Goal: Communication & Community: Connect with others

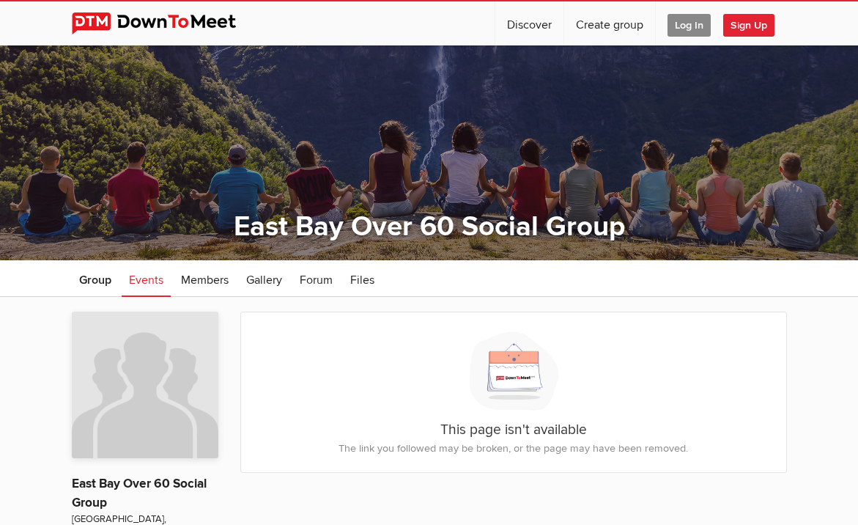
click at [691, 31] on span "Log In" at bounding box center [689, 25] width 43 height 23
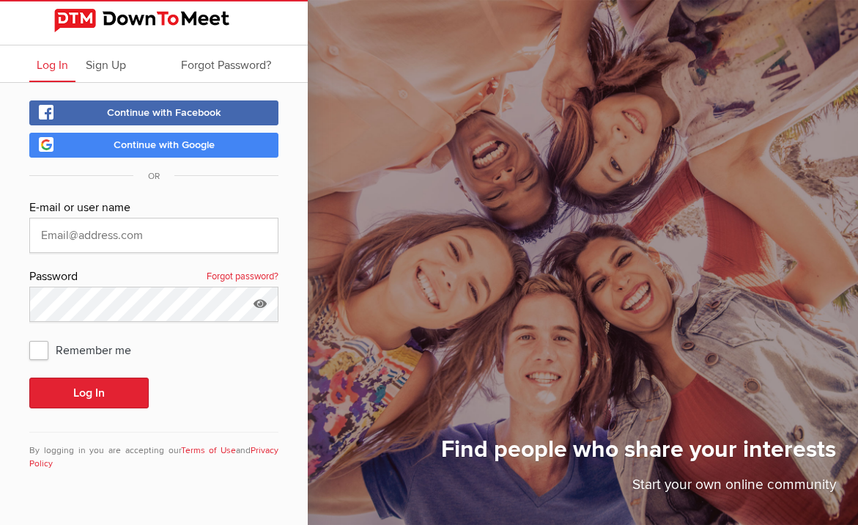
click at [198, 145] on span "Continue with Google" at bounding box center [164, 145] width 101 height 12
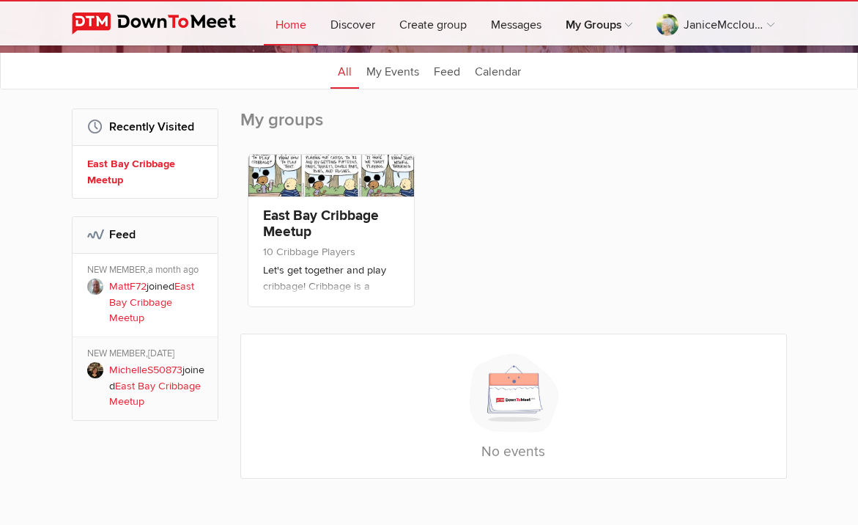
scroll to position [171, 0]
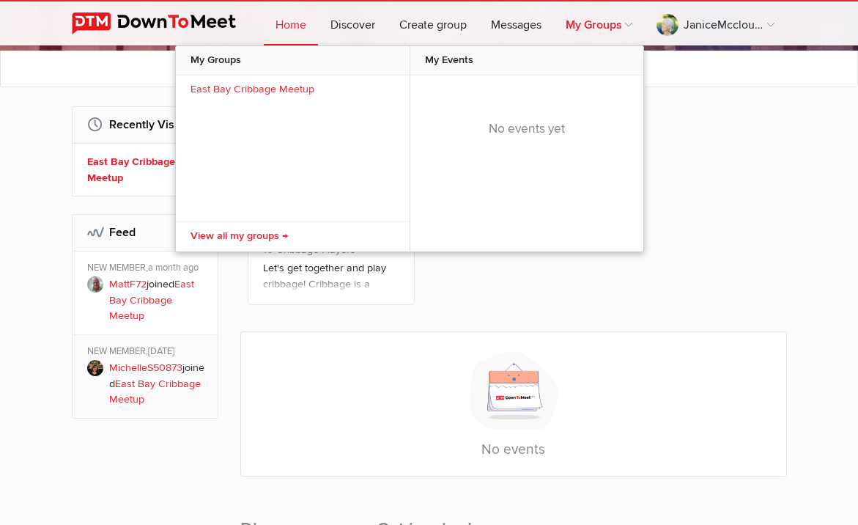
click at [585, 29] on link "My Groups" at bounding box center [599, 23] width 90 height 44
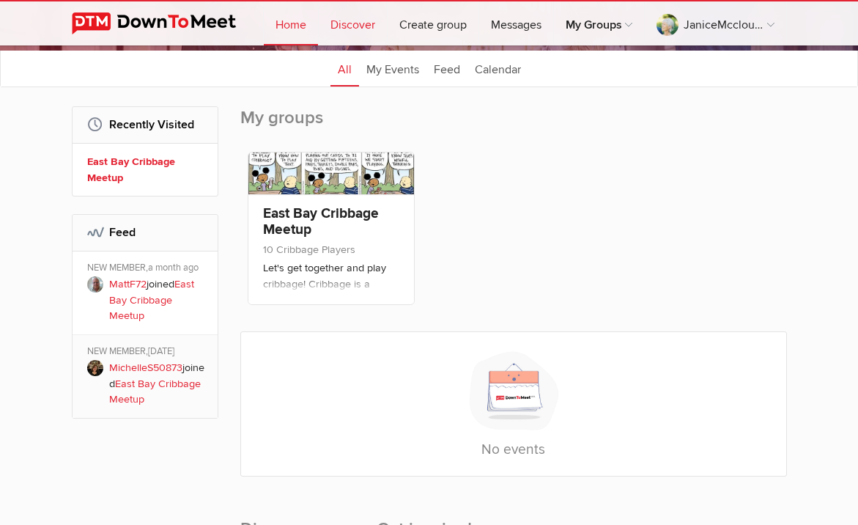
click at [367, 27] on link "Discover" at bounding box center [353, 23] width 68 height 44
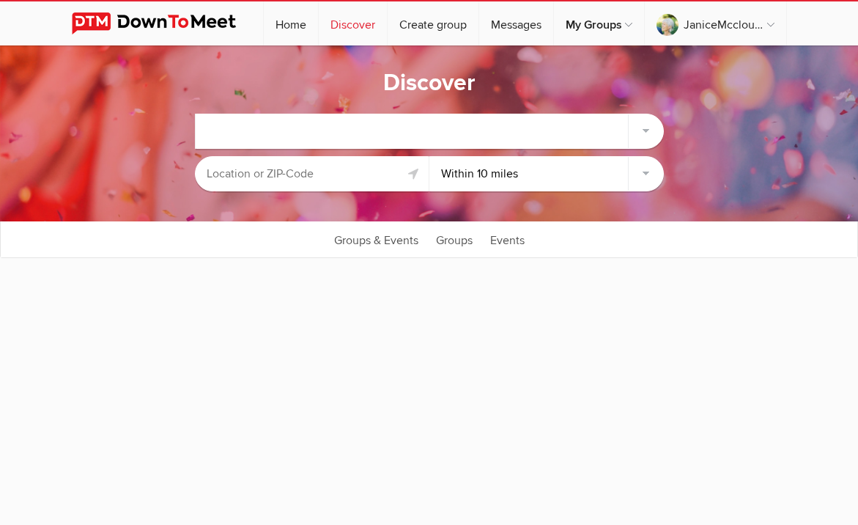
select select "null"
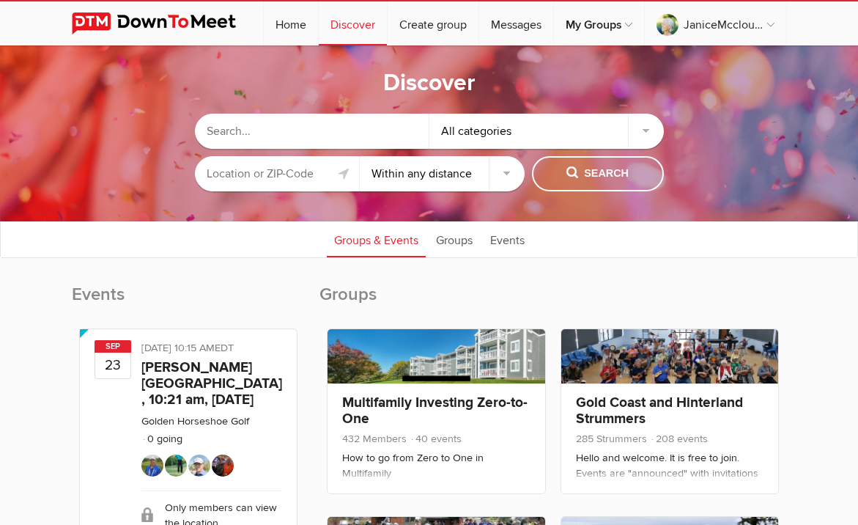
click at [259, 137] on input "text" at bounding box center [312, 131] width 235 height 35
click at [593, 176] on span "Search" at bounding box center [598, 174] width 62 height 16
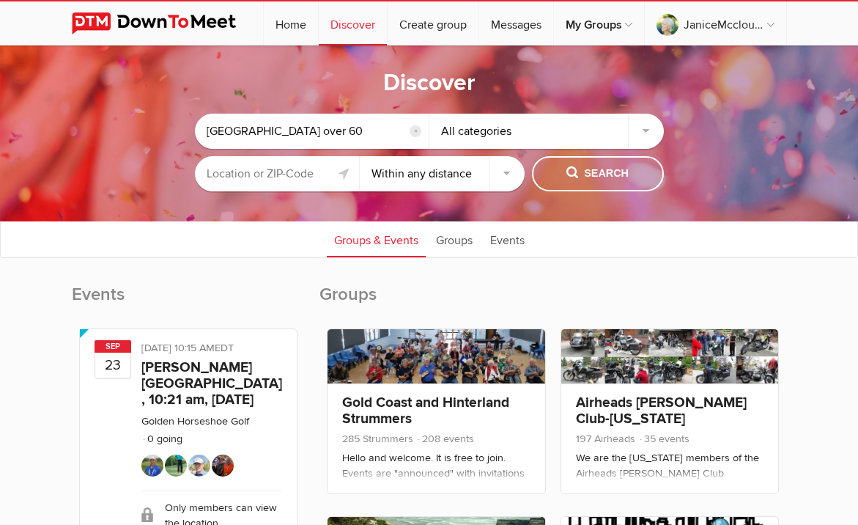
click at [232, 133] on input "east bay over 60" at bounding box center [312, 131] width 235 height 35
click at [237, 130] on input "East-bay over 60" at bounding box center [312, 131] width 235 height 35
click at [254, 131] on input "East-Bay over 60" at bounding box center [312, 131] width 235 height 35
click at [265, 132] on input "East-Bay- over 60" at bounding box center [312, 131] width 235 height 35
click at [296, 132] on input "East-Bay-Over 60" at bounding box center [312, 131] width 235 height 35
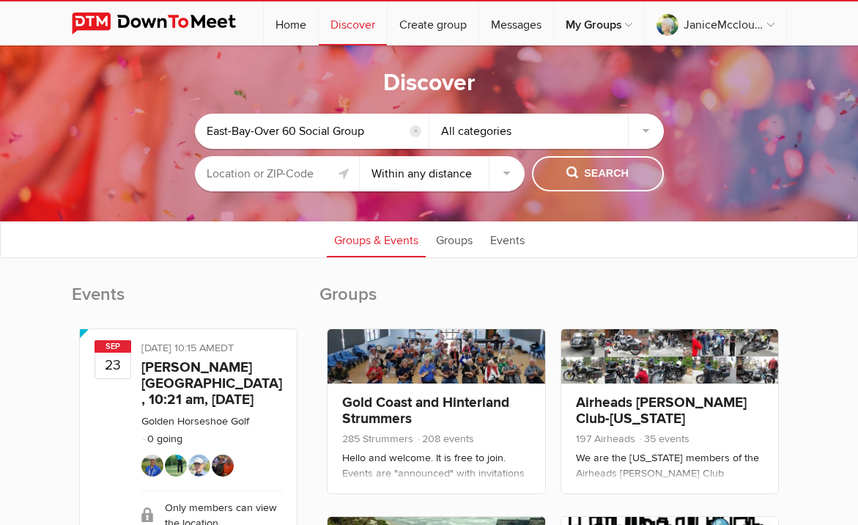
type input "East-Bay-Over 60 Social Group"
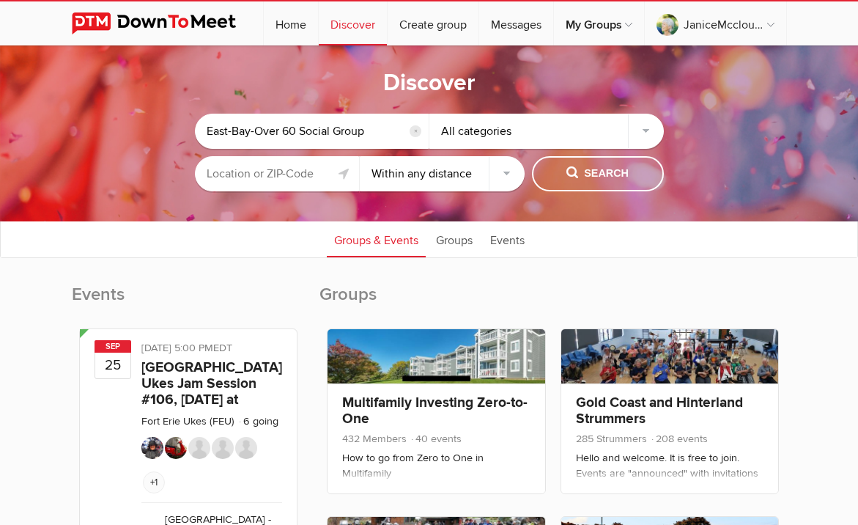
click at [279, 172] on input "text" at bounding box center [277, 173] width 165 height 35
click at [504, 172] on select "Within 10 miles Within 25 miles Within 50 miles Within 100 miles Within any dis…" at bounding box center [442, 173] width 165 height 35
select select "50"
click at [360, 156] on select "Within 10 miles Within 25 miles Within 50 miles Within 100 miles Within any dis…" at bounding box center [442, 173] width 165 height 35
click at [594, 174] on span "Search" at bounding box center [598, 174] width 62 height 16
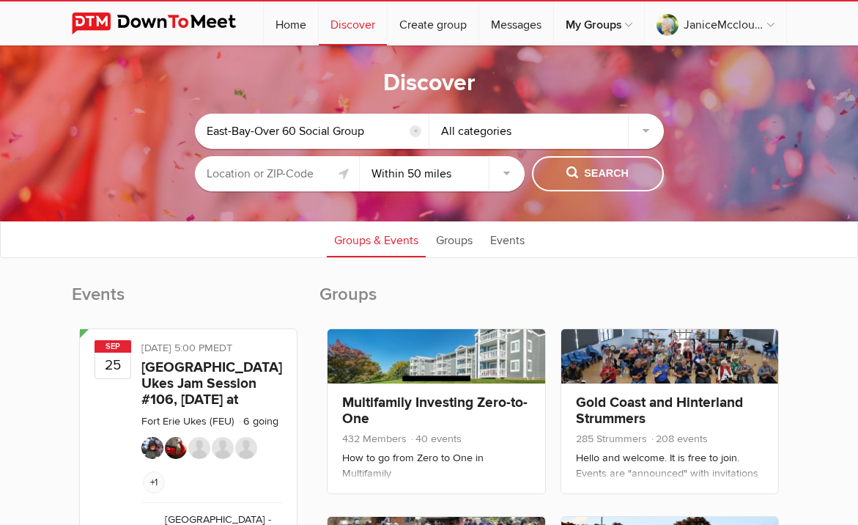
click at [296, 177] on input "text" at bounding box center [277, 173] width 165 height 35
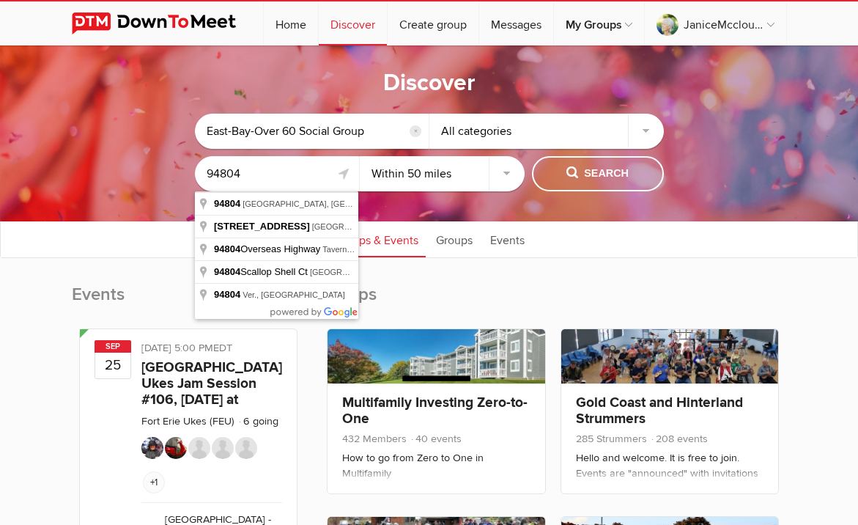
type input "Richmond, CA 94804, USA"
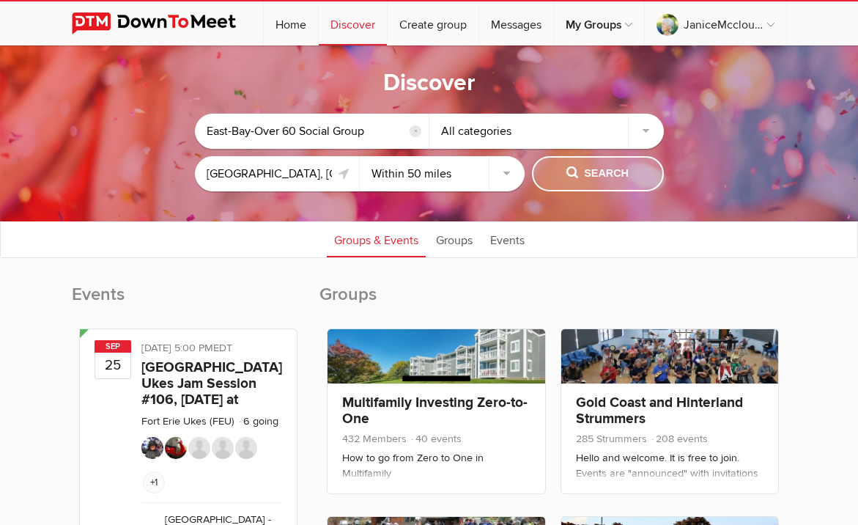
click at [590, 176] on span "Search" at bounding box center [598, 174] width 62 height 16
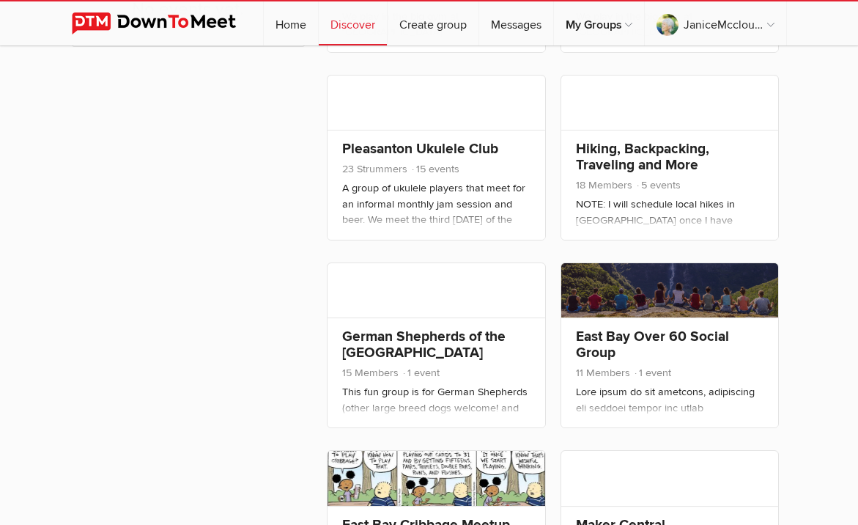
scroll to position [449, 0]
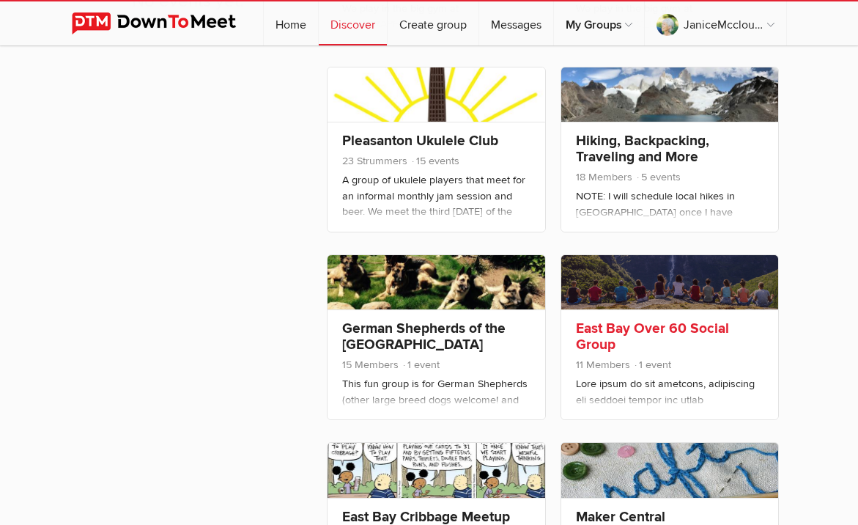
click at [698, 324] on link "East Bay Over 60 Social Group" at bounding box center [652, 337] width 153 height 34
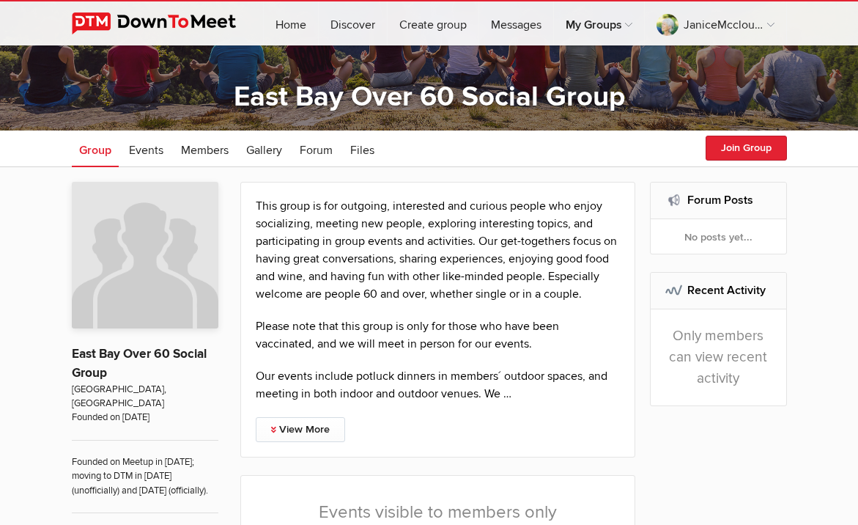
scroll to position [130, 0]
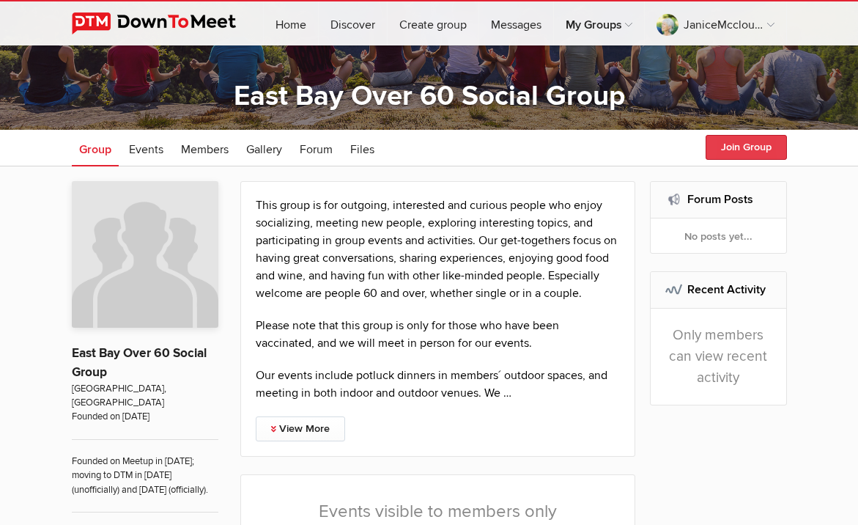
click at [744, 150] on button "Join Group" at bounding box center [746, 147] width 81 height 25
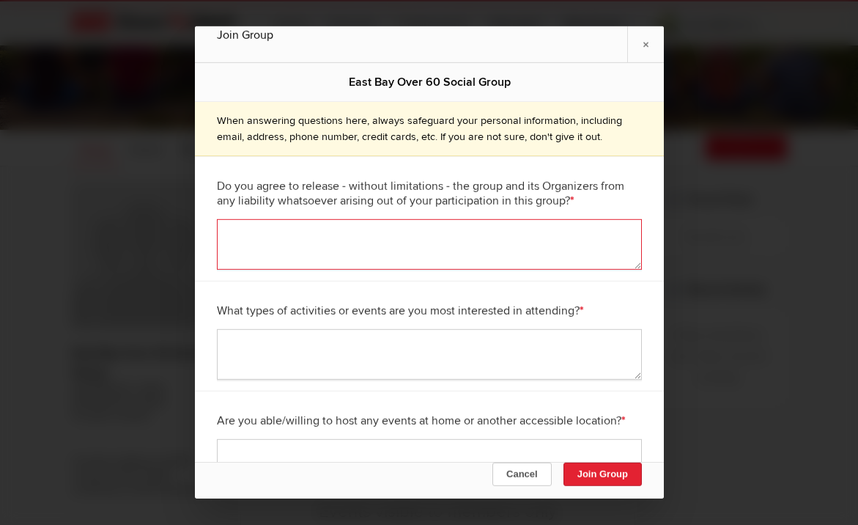
click at [479, 235] on textarea at bounding box center [429, 244] width 425 height 51
type textarea "yes"
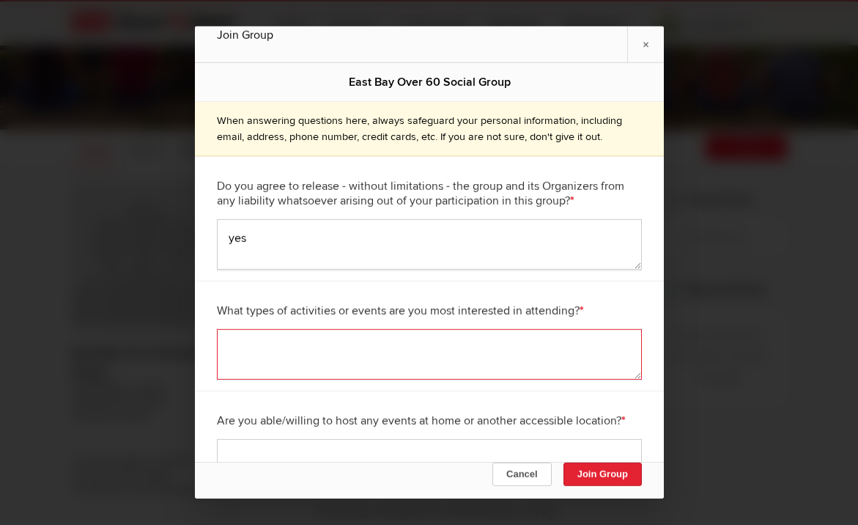
click at [465, 343] on textarea at bounding box center [429, 354] width 425 height 51
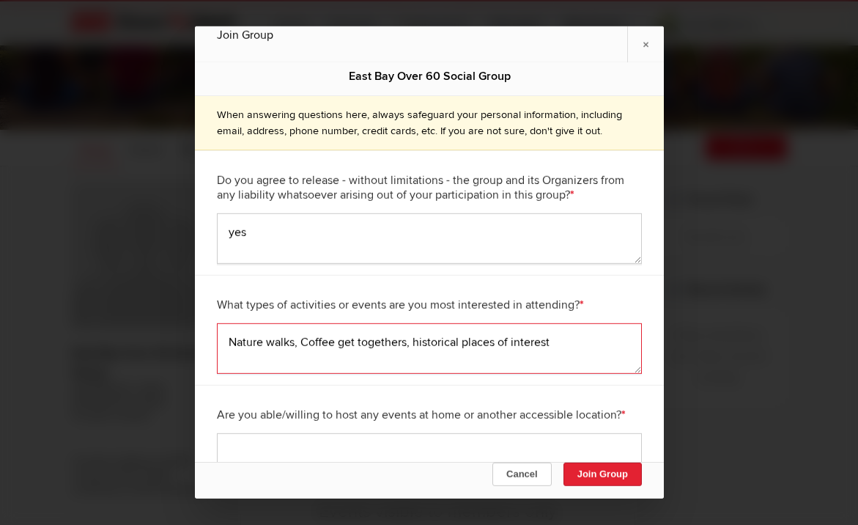
type textarea "Nature walks, Coffee get togethers, historical places of interest"
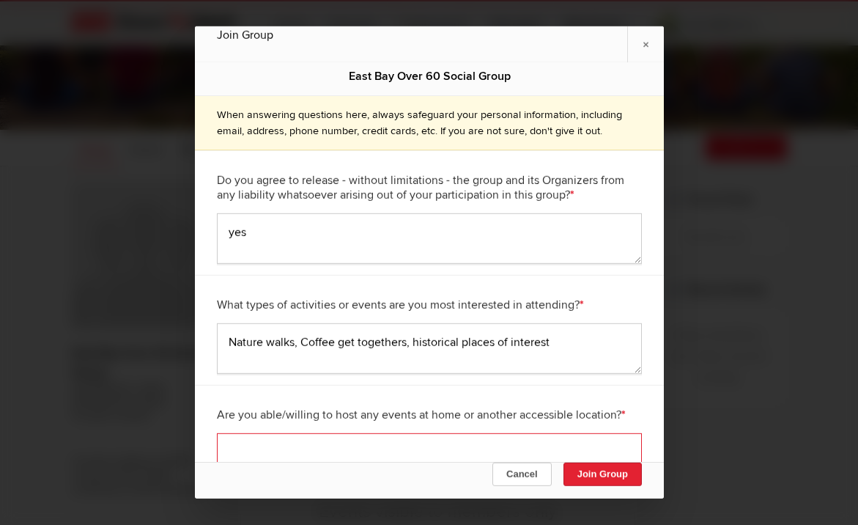
click at [443, 436] on textarea at bounding box center [429, 458] width 425 height 51
type textarea "Sometimes"
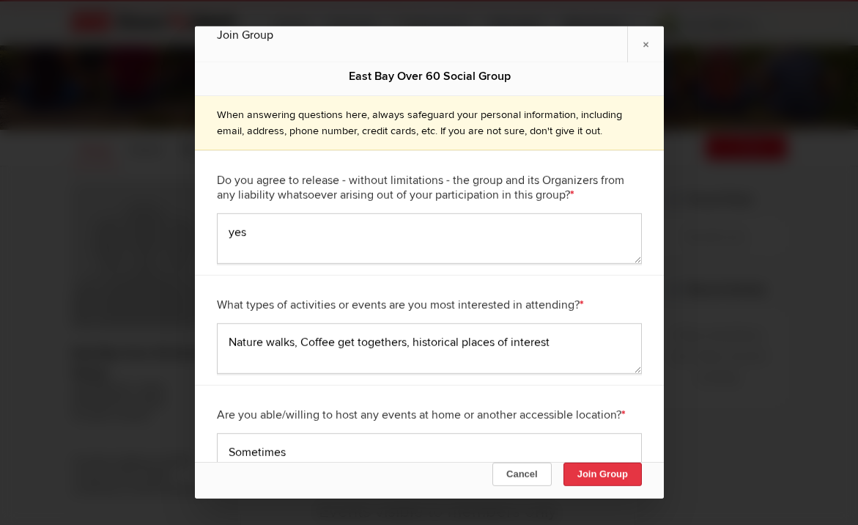
click at [589, 480] on button "Join Group" at bounding box center [602, 473] width 78 height 23
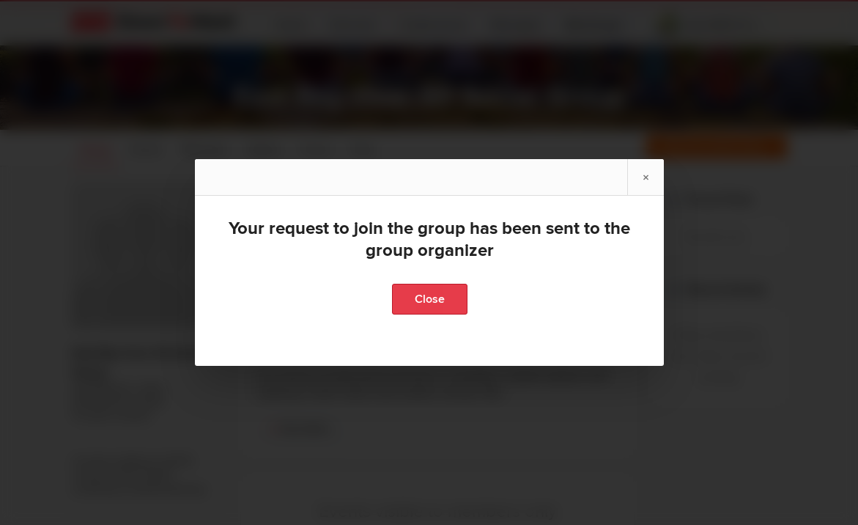
click at [425, 294] on link "Close" at bounding box center [428, 299] width 75 height 31
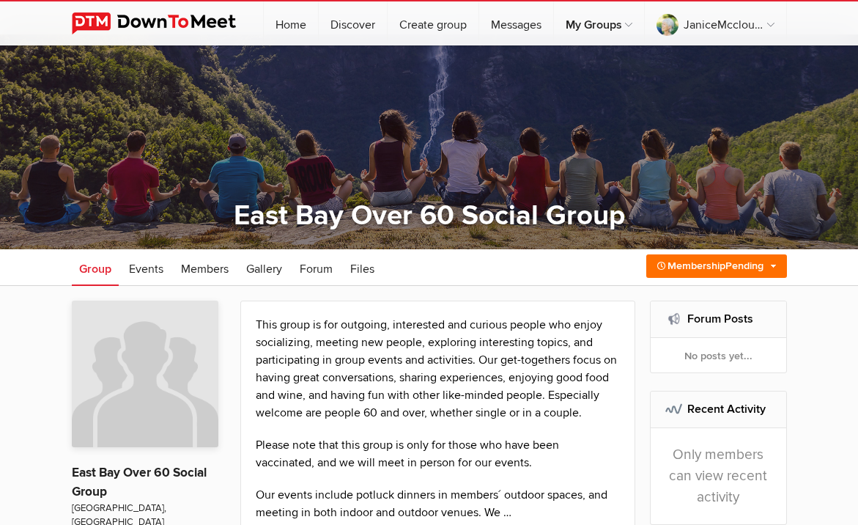
scroll to position [0, 0]
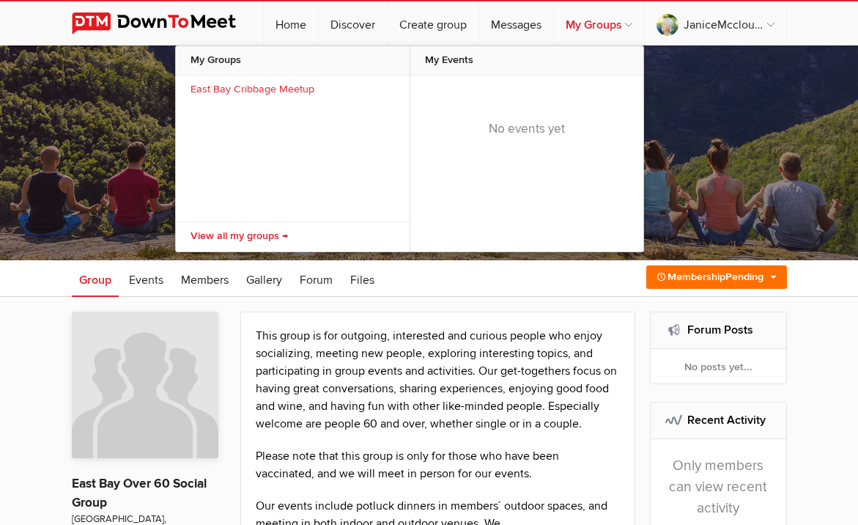
click at [605, 27] on link "My Groups" at bounding box center [599, 23] width 90 height 44
